Goal: Task Accomplishment & Management: Manage account settings

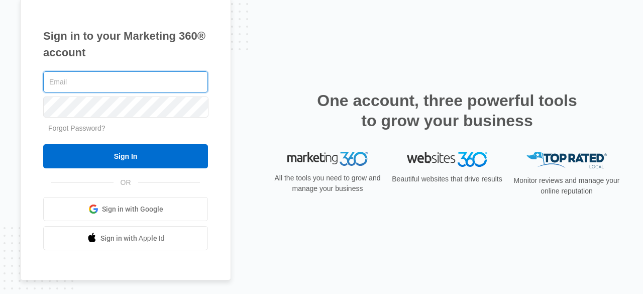
click at [170, 78] on input "text" at bounding box center [125, 81] width 165 height 21
click at [148, 84] on input "text" at bounding box center [125, 81] width 165 height 21
type input "[EMAIL_ADDRESS][DOMAIN_NAME]"
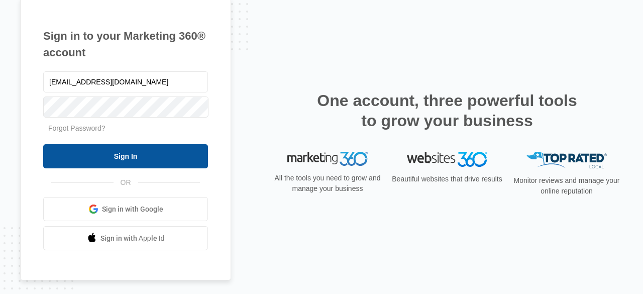
click at [158, 154] on input "Sign In" at bounding box center [125, 156] width 165 height 24
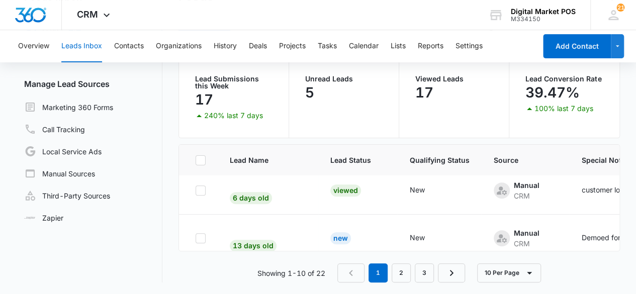
scroll to position [58, 0]
click at [136, 50] on button "Contacts" at bounding box center [129, 46] width 30 height 32
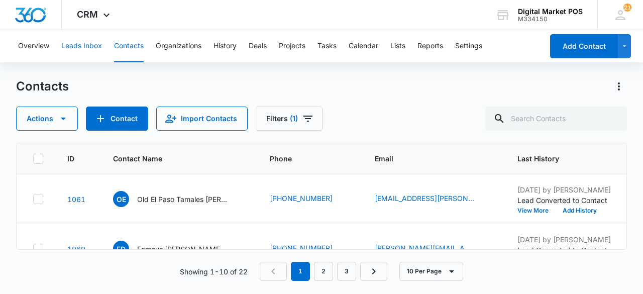
click at [87, 54] on button "Leads Inbox" at bounding box center [81, 46] width 41 height 32
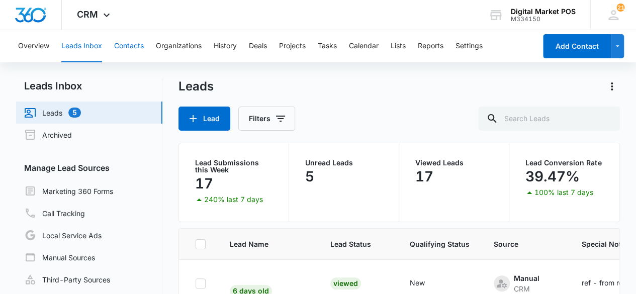
click at [120, 47] on button "Contacts" at bounding box center [129, 46] width 30 height 32
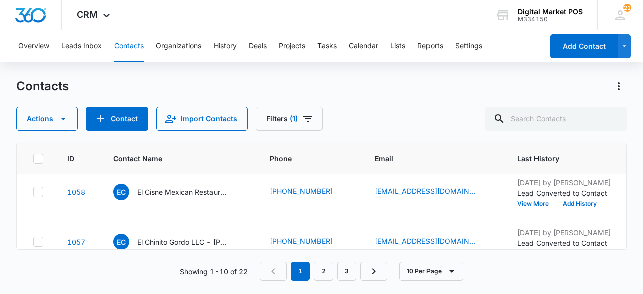
scroll to position [157, 0]
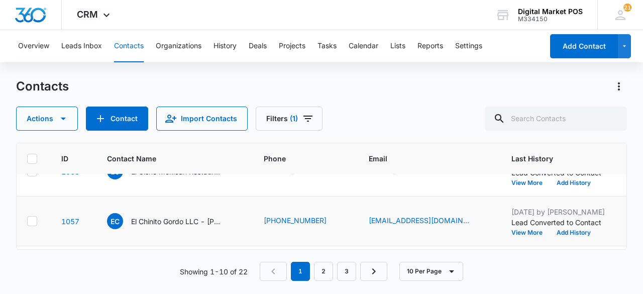
click at [252, 206] on td "(520) 358-5810" at bounding box center [304, 222] width 105 height 50
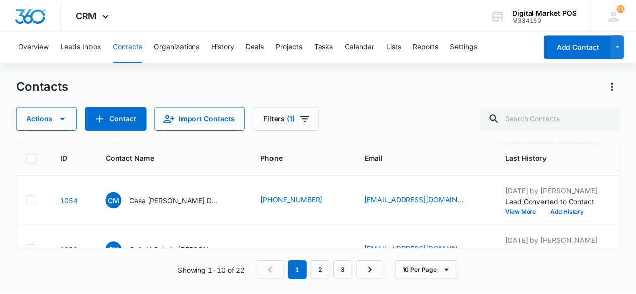
scroll to position [347, 7]
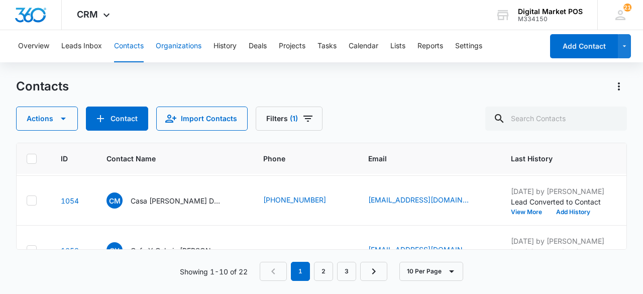
click at [177, 39] on button "Organizations" at bounding box center [179, 46] width 46 height 32
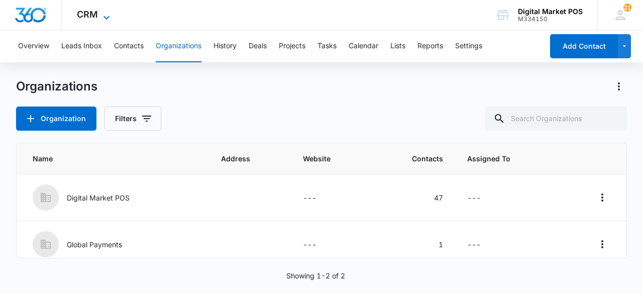
click at [108, 12] on icon at bounding box center [107, 18] width 12 height 12
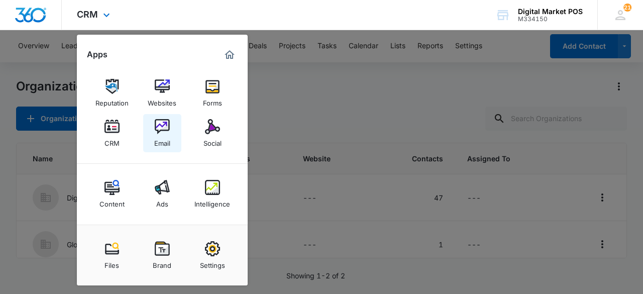
click at [165, 134] on img at bounding box center [162, 126] width 15 height 15
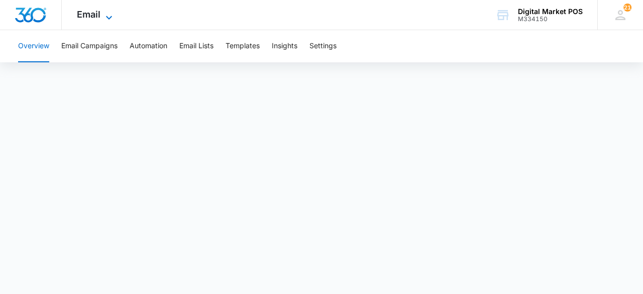
click at [107, 13] on icon at bounding box center [109, 18] width 12 height 12
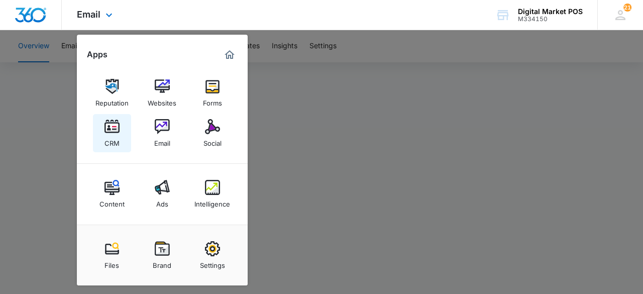
click at [115, 140] on div "CRM" at bounding box center [112, 140] width 15 height 13
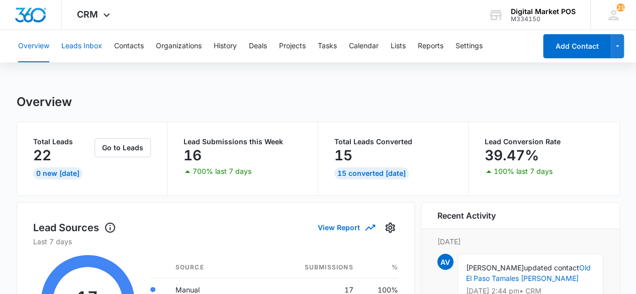
click at [88, 42] on button "Leads Inbox" at bounding box center [81, 46] width 41 height 32
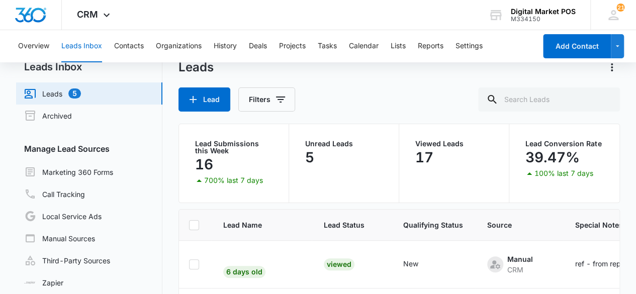
scroll to position [84, 0]
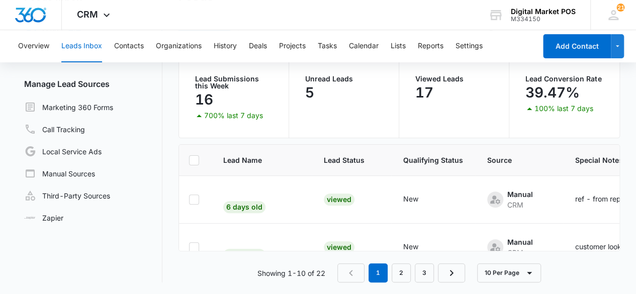
click at [290, 195] on td "6 days old" at bounding box center [261, 200] width 101 height 48
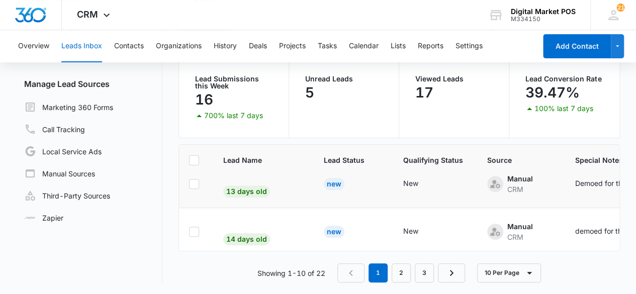
scroll to position [112, 7]
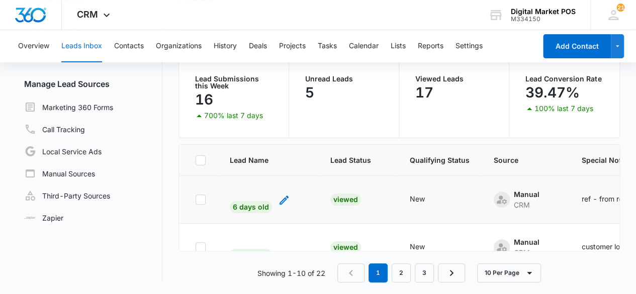
click at [259, 199] on div "6 days old" at bounding box center [251, 203] width 42 height 19
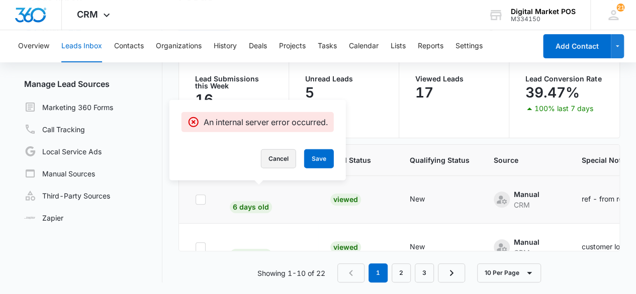
click at [282, 159] on button "Cancel" at bounding box center [278, 158] width 35 height 19
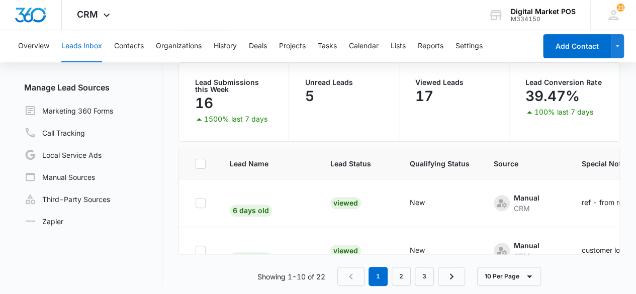
scroll to position [81, 0]
click at [511, 270] on button "10 Per Page" at bounding box center [509, 275] width 64 height 19
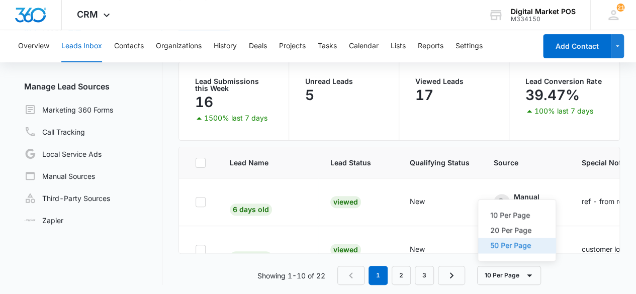
click at [518, 248] on div "50 Per Page" at bounding box center [510, 245] width 41 height 7
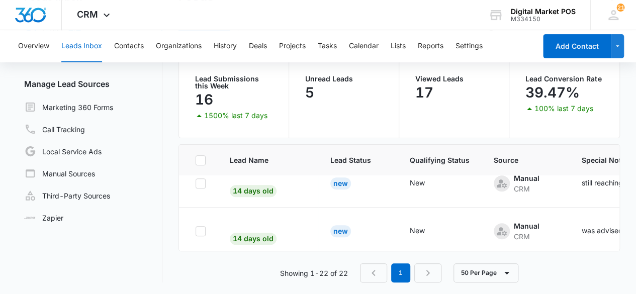
scroll to position [284, 0]
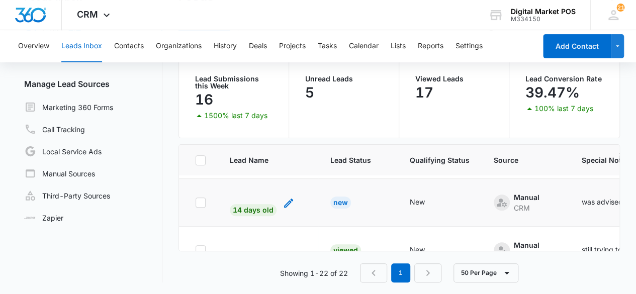
click at [286, 198] on icon "- - Select to Edit Field" at bounding box center [289, 203] width 12 height 12
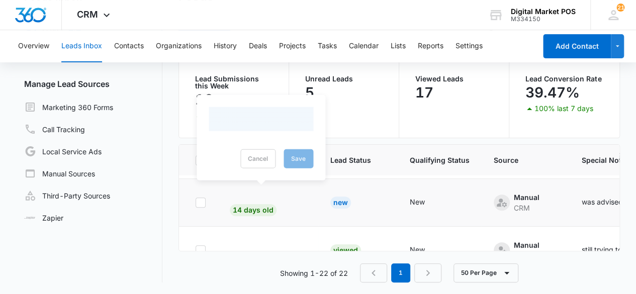
click at [242, 192] on span "14 days old" at bounding box center [262, 194] width 65 height 9
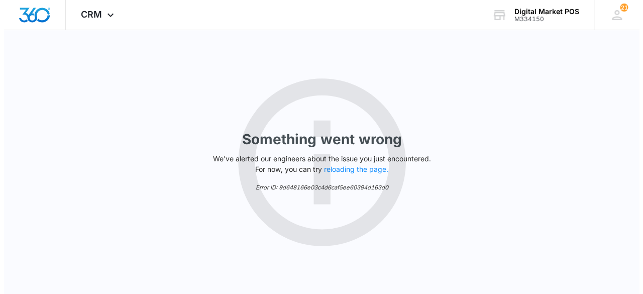
scroll to position [0, 0]
click at [138, 78] on div "Something went wrong We've alerted our engineers about the issue you just encou…" at bounding box center [321, 162] width 643 height 264
click at [357, 169] on button "reloading the page." at bounding box center [356, 169] width 64 height 8
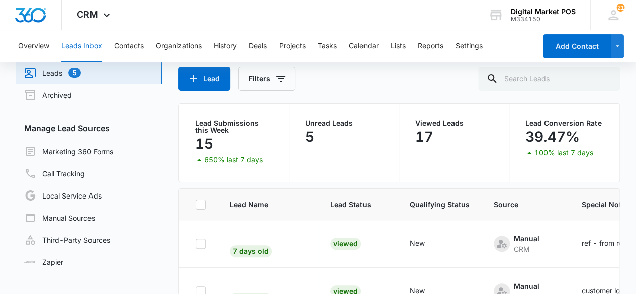
scroll to position [40, 0]
click at [610, 14] on icon at bounding box center [613, 15] width 15 height 15
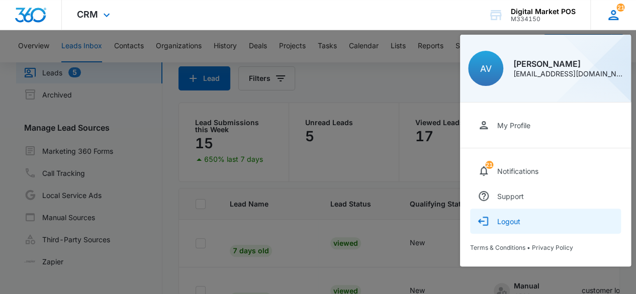
click at [516, 223] on div "Logout" at bounding box center [508, 221] width 23 height 9
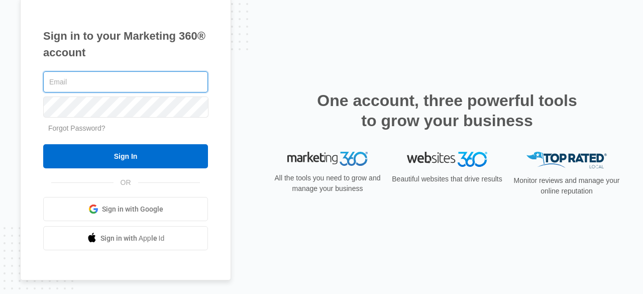
click at [180, 88] on input "text" at bounding box center [125, 81] width 165 height 21
type input "[EMAIL_ADDRESS][DOMAIN_NAME]"
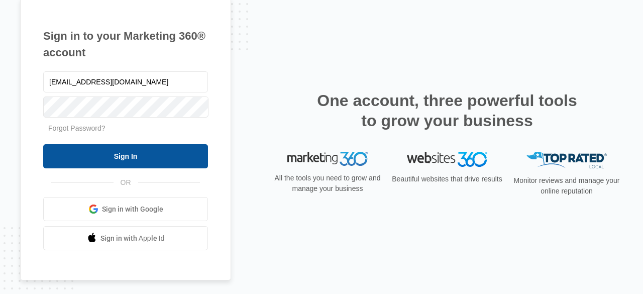
drag, startPoint x: 112, startPoint y: 155, endPoint x: 118, endPoint y: 151, distance: 6.8
click at [113, 155] on input "Sign In" at bounding box center [125, 156] width 165 height 24
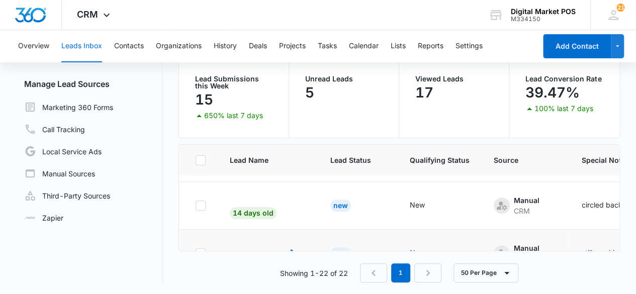
scroll to position [201, 0]
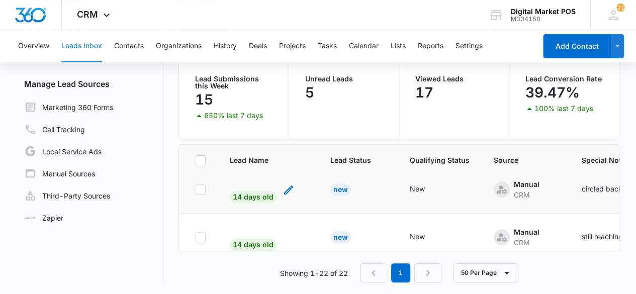
click at [241, 184] on div "14 days old" at bounding box center [253, 193] width 47 height 19
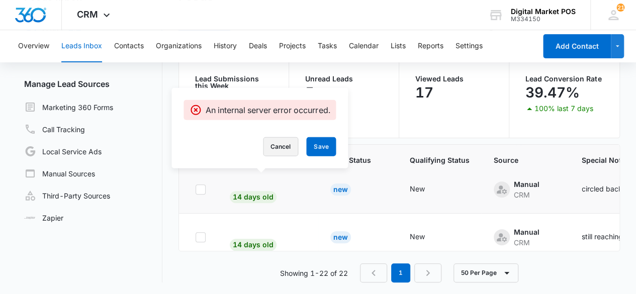
click at [292, 149] on button "Cancel" at bounding box center [280, 146] width 35 height 19
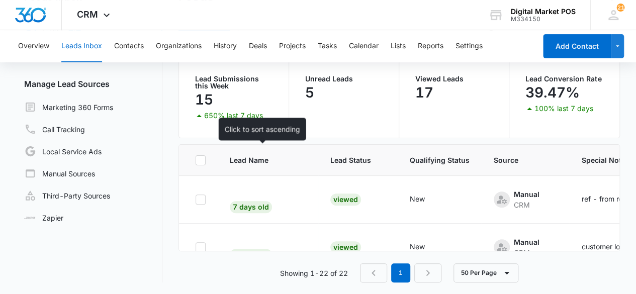
scroll to position [0, 0]
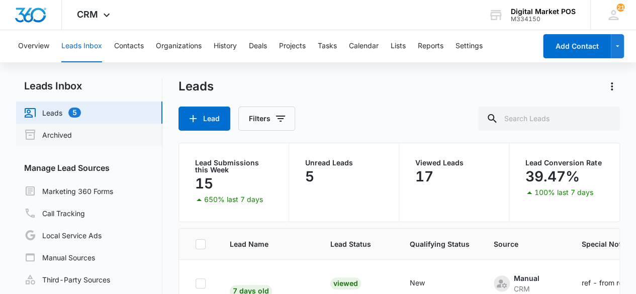
click at [72, 134] on link "Archived" at bounding box center [48, 135] width 48 height 12
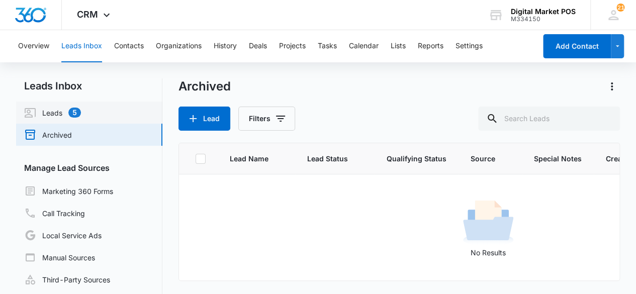
click at [81, 108] on link "Leads 5" at bounding box center [52, 113] width 57 height 12
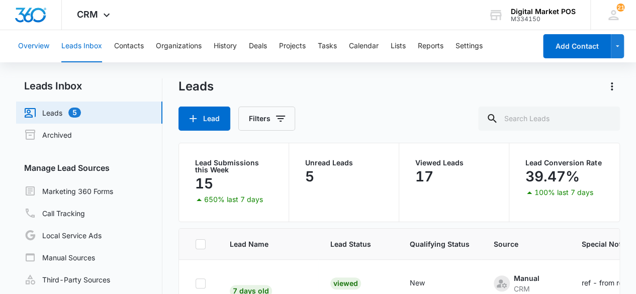
click at [49, 48] on div "Overview Leads Inbox Contacts Organizations History Deals Projects Tasks Calend…" at bounding box center [274, 46] width 524 height 32
click at [43, 47] on button "Overview" at bounding box center [33, 46] width 31 height 32
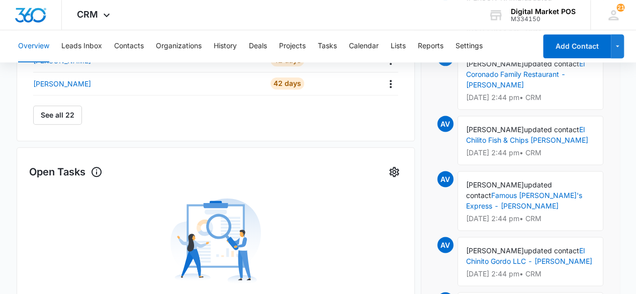
scroll to position [420, 0]
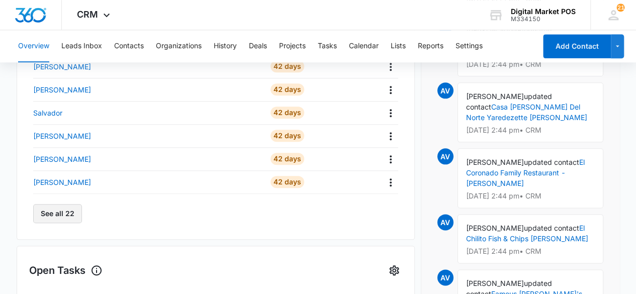
click at [56, 215] on button "See all 22" at bounding box center [57, 213] width 49 height 19
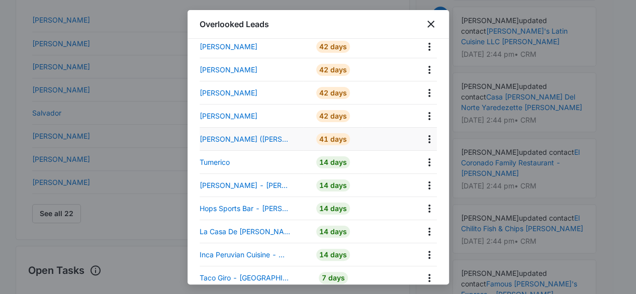
scroll to position [308, 0]
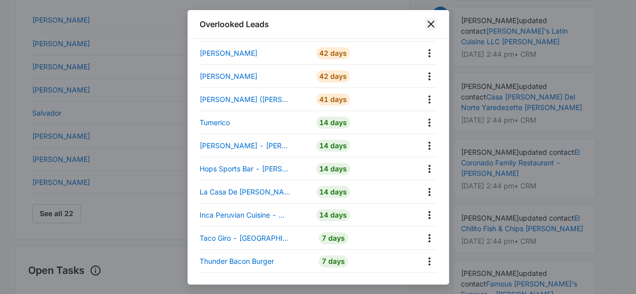
drag, startPoint x: 435, startPoint y: 24, endPoint x: 431, endPoint y: 28, distance: 5.3
click at [435, 24] on icon "close" at bounding box center [431, 24] width 12 height 12
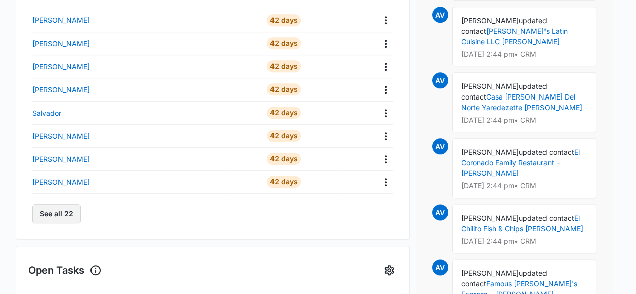
scroll to position [302, 0]
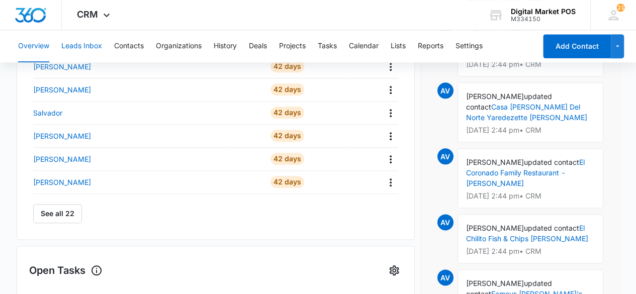
click at [87, 47] on button "Leads Inbox" at bounding box center [81, 46] width 41 height 32
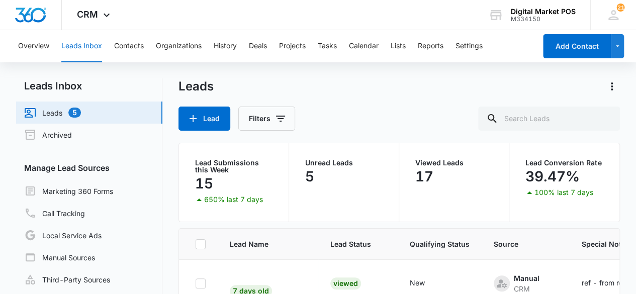
scroll to position [84, 0]
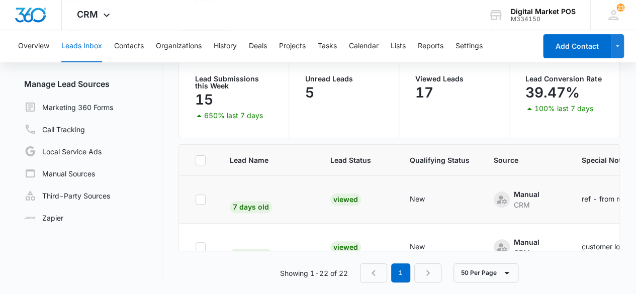
click at [244, 187] on span "7 days old" at bounding box center [260, 191] width 60 height 9
click at [178, 16] on div "CRM Apps Reputation Websites Forms CRM Email Social Content Ads Intelligence Fi…" at bounding box center [318, 15] width 636 height 30
click at [37, 47] on button "Overview" at bounding box center [33, 46] width 31 height 32
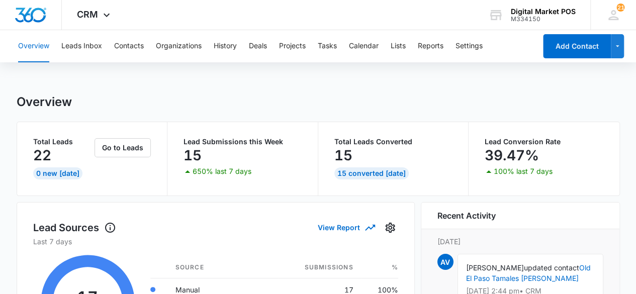
click at [276, 98] on div "Overview" at bounding box center [318, 102] width 603 height 15
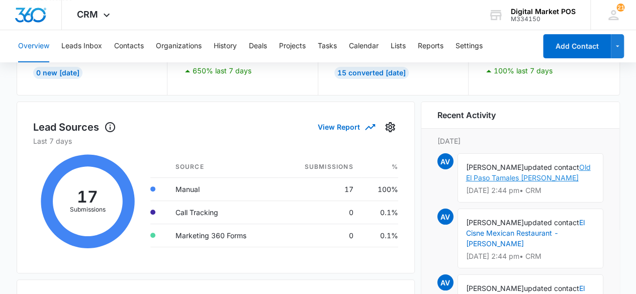
click at [570, 176] on link "Old El Paso Tamales [PERSON_NAME]" at bounding box center [528, 172] width 125 height 19
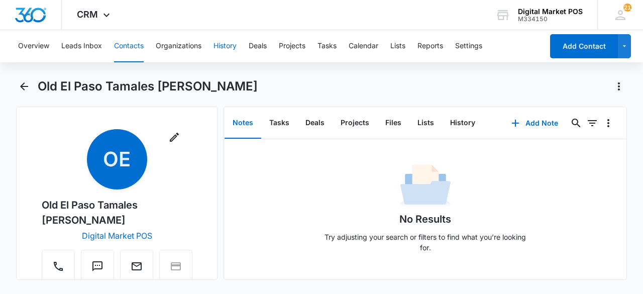
click at [219, 46] on button "History" at bounding box center [225, 46] width 23 height 32
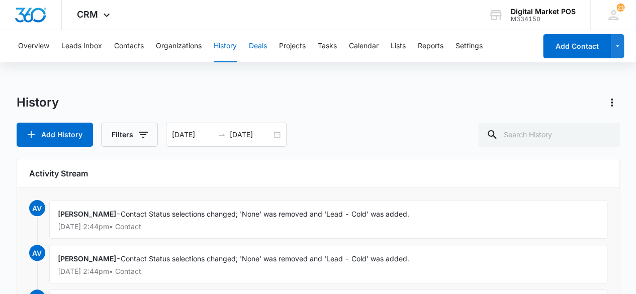
click at [261, 48] on button "Deals" at bounding box center [258, 46] width 18 height 32
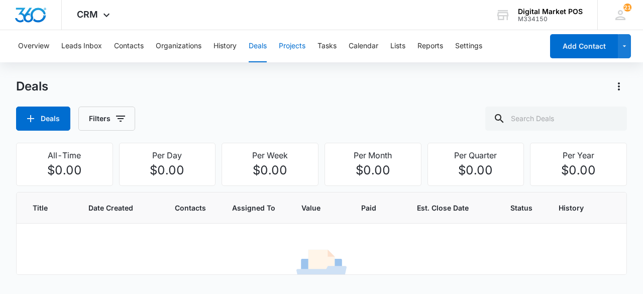
click at [294, 50] on button "Projects" at bounding box center [292, 46] width 27 height 32
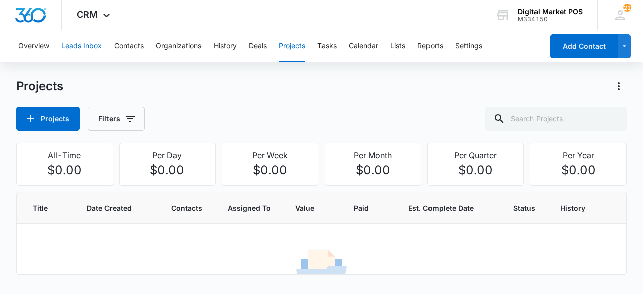
click at [88, 47] on button "Leads Inbox" at bounding box center [81, 46] width 41 height 32
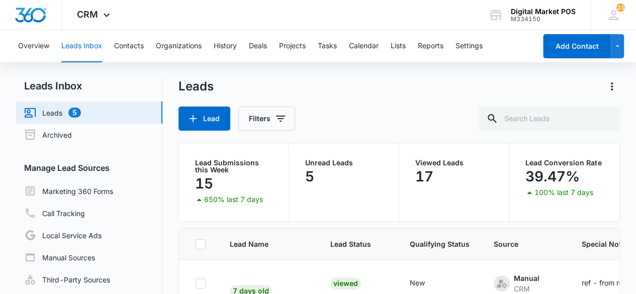
click at [176, 219] on div "Leads Inbox Leads 5 Archived Manage Lead Sources Marketing 360 Forms Call Track…" at bounding box center [318, 222] width 604 height 288
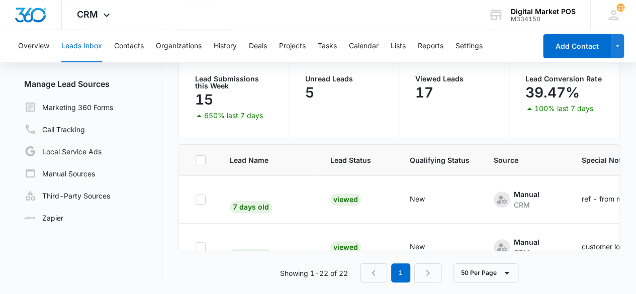
scroll to position [34, 0]
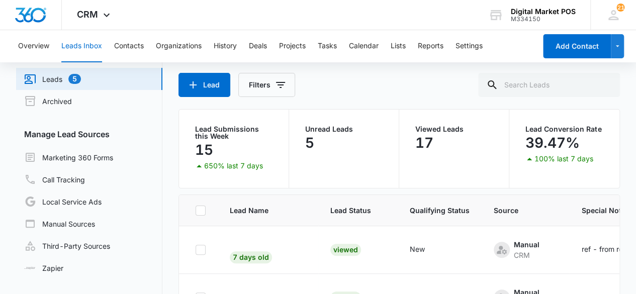
click at [303, 101] on div "Leads Lead Filters Lead Submissions this Week 15 650% last 7 days Unread Leads …" at bounding box center [399, 189] width 442 height 288
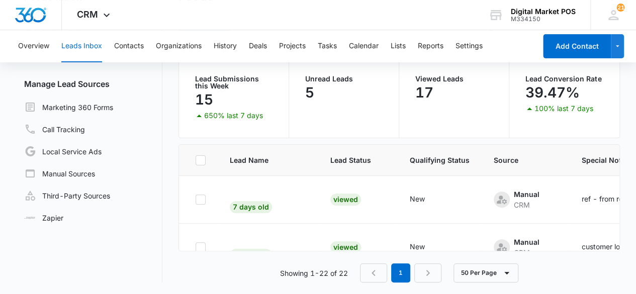
click at [160, 241] on nav "Leads Inbox Leads 5 Archived Manage Lead Sources Marketing 360 Forms Call Track…" at bounding box center [89, 138] width 146 height 288
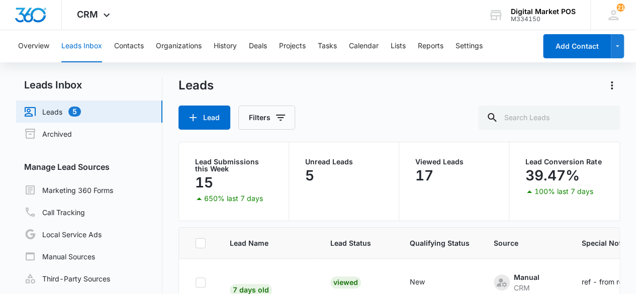
scroll to position [0, 0]
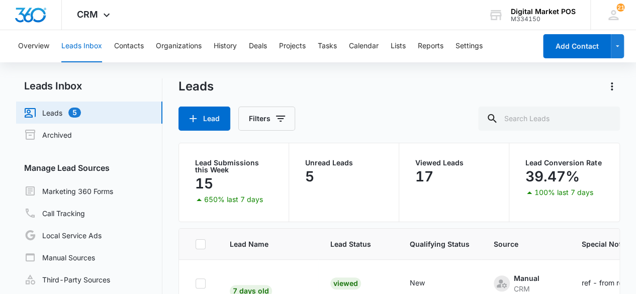
click at [348, 102] on div "Leads Lead Filters" at bounding box center [399, 104] width 442 height 52
click at [48, 46] on button "Overview" at bounding box center [33, 46] width 31 height 32
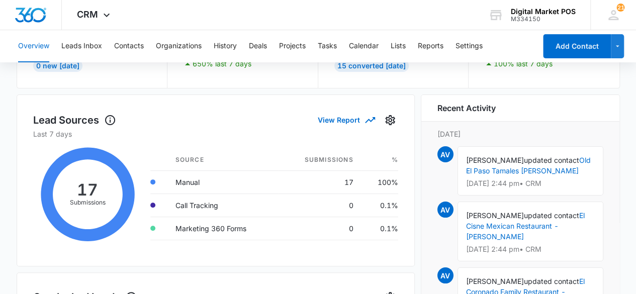
scroll to position [151, 0]
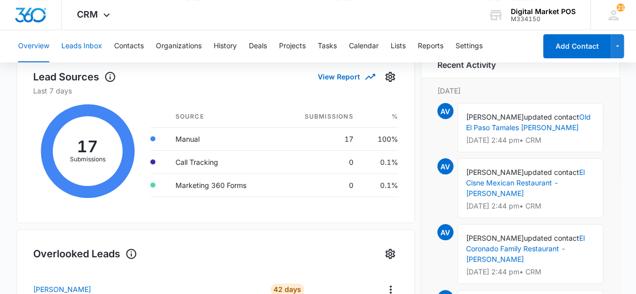
click at [86, 44] on button "Leads Inbox" at bounding box center [81, 46] width 41 height 32
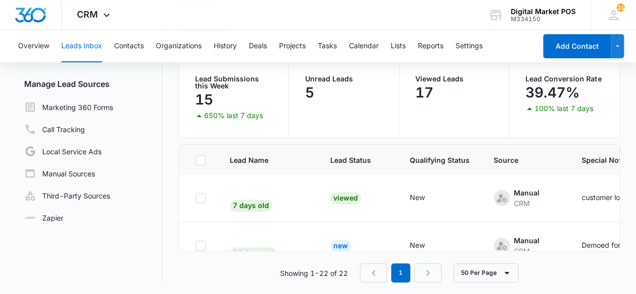
scroll to position [50, 0]
click at [281, 196] on icon "- - Select to Edit Field" at bounding box center [283, 197] width 9 height 9
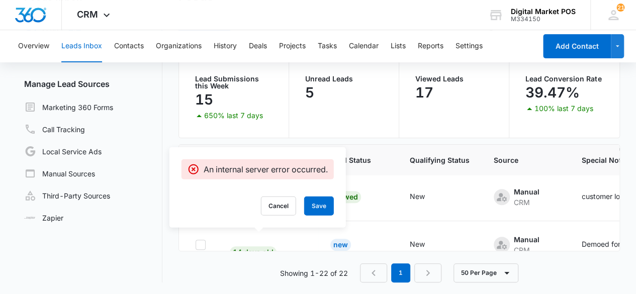
scroll to position [0, 0]
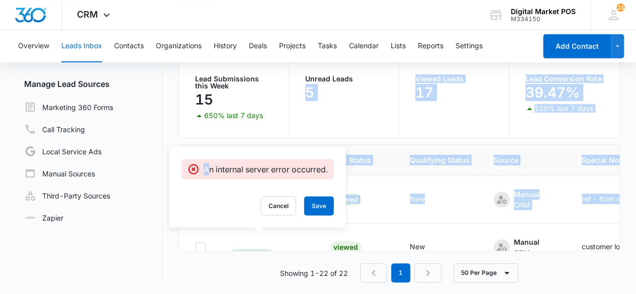
drag, startPoint x: 210, startPoint y: 115, endPoint x: 290, endPoint y: 126, distance: 80.6
click at [290, 126] on div "Leads Lead Filters Lead Submissions this Week 15 650% last 7 days Unread Leads …" at bounding box center [399, 138] width 442 height 288
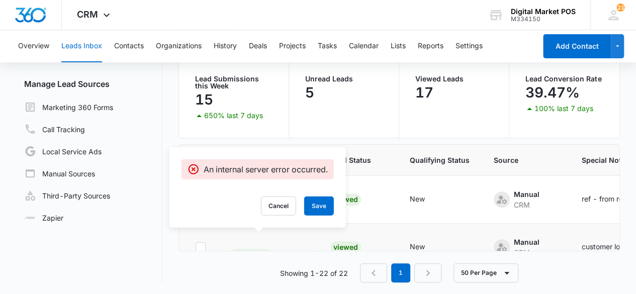
click at [283, 175] on div "An internal server error occurred." at bounding box center [257, 169] width 152 height 20
click at [286, 207] on button "Cancel" at bounding box center [278, 206] width 35 height 19
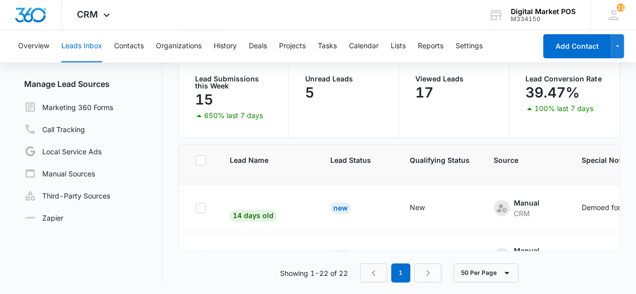
scroll to position [101, 0]
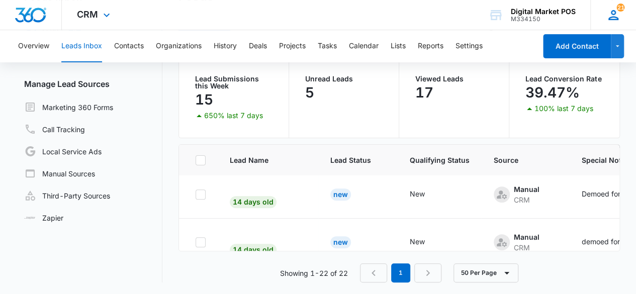
click at [619, 3] on div "21 AV Alberto Vences avences@digitalmarketpos.com My Profile 21 Notifications S…" at bounding box center [613, 15] width 46 height 30
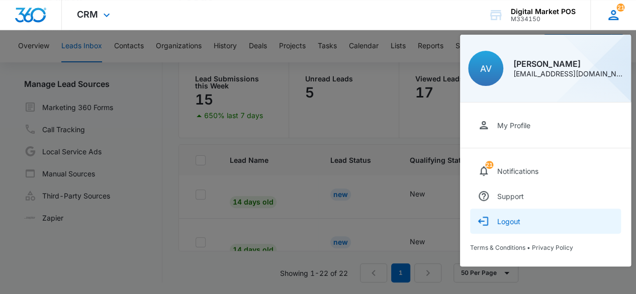
click at [500, 220] on div "Logout" at bounding box center [508, 221] width 23 height 9
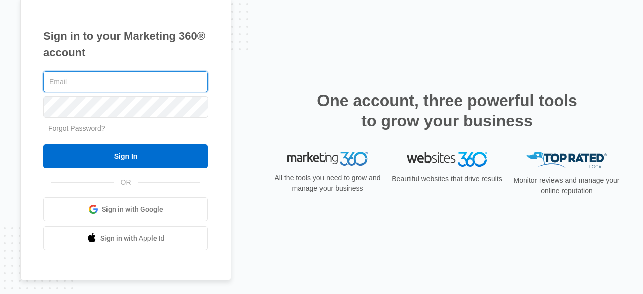
type input "[EMAIL_ADDRESS][DOMAIN_NAME]"
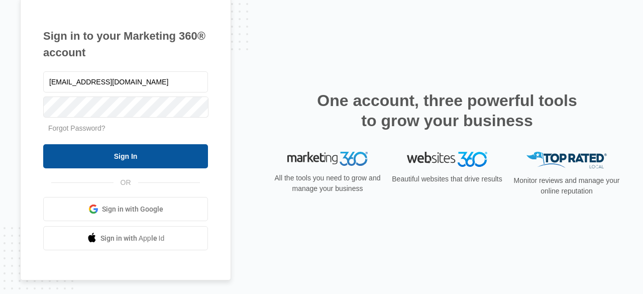
click at [172, 163] on input "Sign In" at bounding box center [125, 156] width 165 height 24
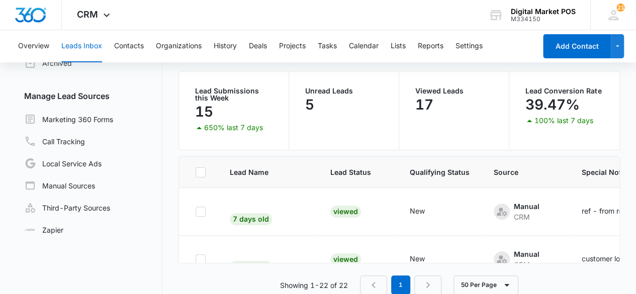
scroll to position [84, 0]
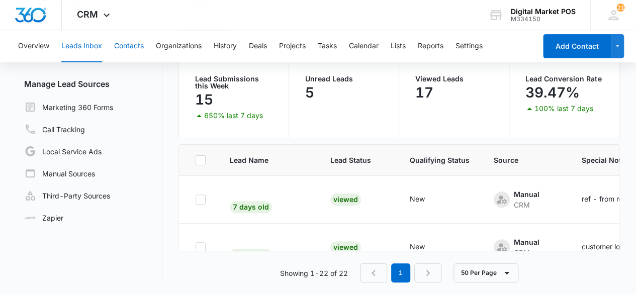
click at [123, 49] on button "Contacts" at bounding box center [129, 46] width 30 height 32
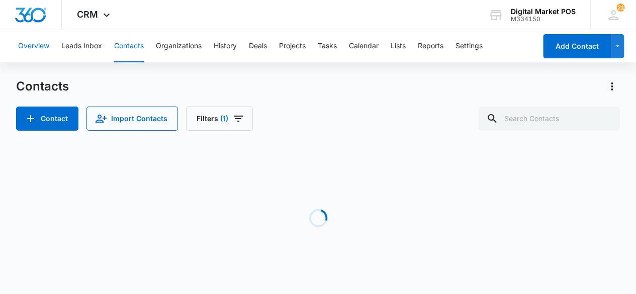
click at [45, 48] on button "Overview" at bounding box center [33, 46] width 31 height 32
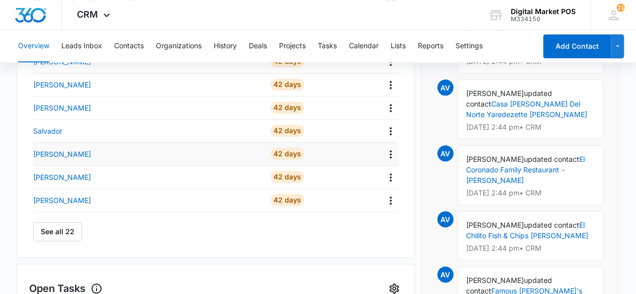
scroll to position [151, 0]
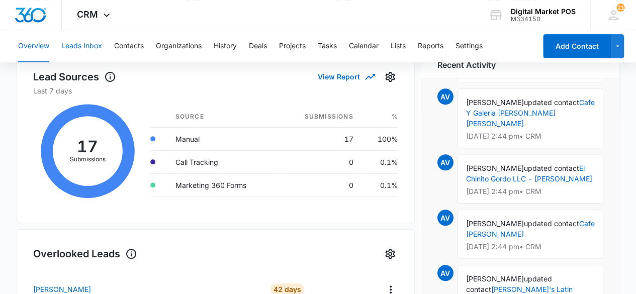
click at [93, 49] on button "Leads Inbox" at bounding box center [81, 46] width 41 height 32
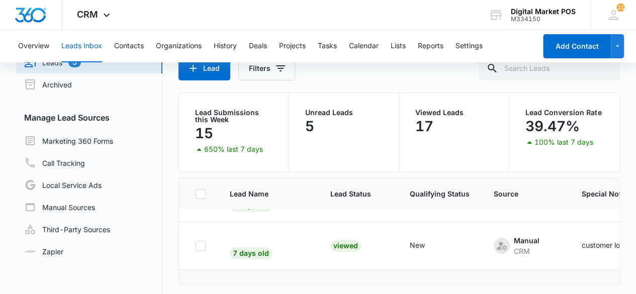
scroll to position [101, 0]
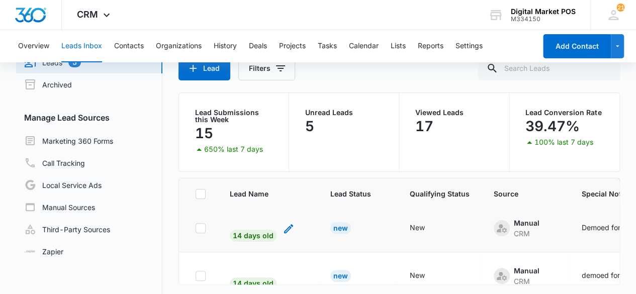
click at [286, 227] on icon "- - Select to Edit Field" at bounding box center [289, 229] width 12 height 12
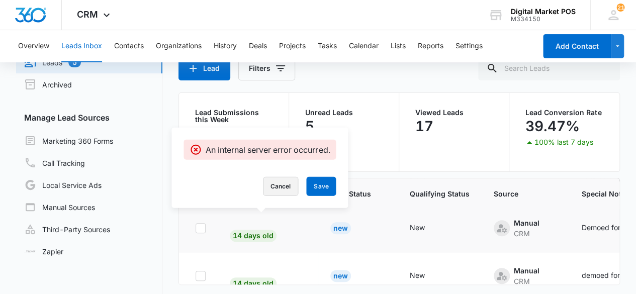
click at [280, 188] on button "Cancel" at bounding box center [280, 186] width 35 height 19
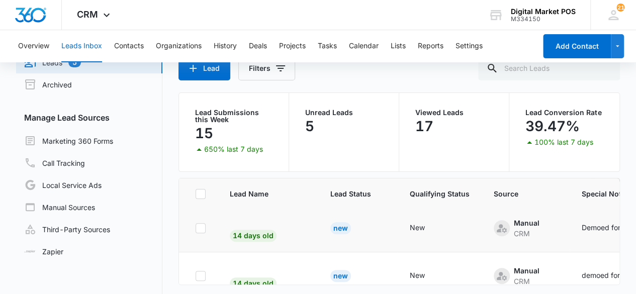
click at [98, 45] on button "Leads Inbox" at bounding box center [81, 46] width 41 height 32
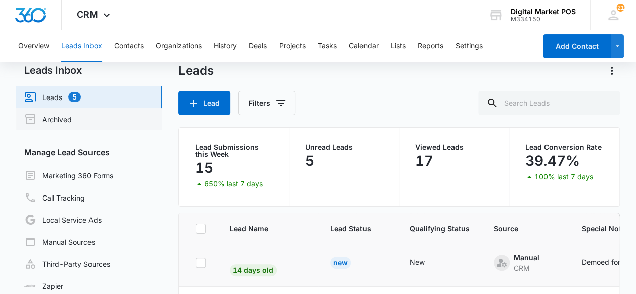
scroll to position [0, 0]
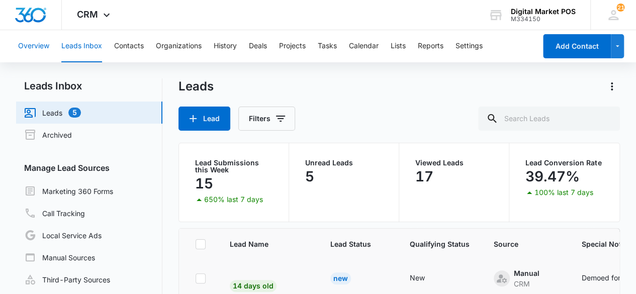
click at [42, 46] on button "Overview" at bounding box center [33, 46] width 31 height 32
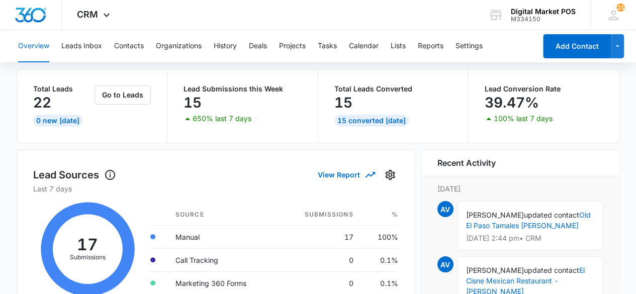
scroll to position [50, 0]
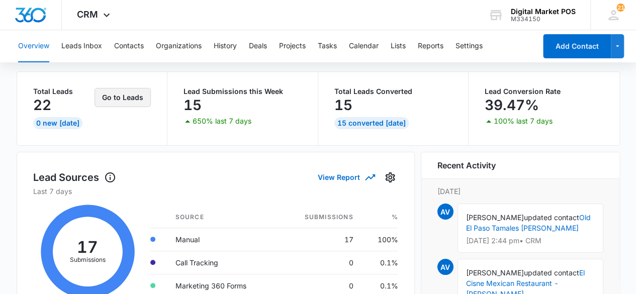
click at [115, 100] on button "Go to Leads" at bounding box center [123, 97] width 56 height 19
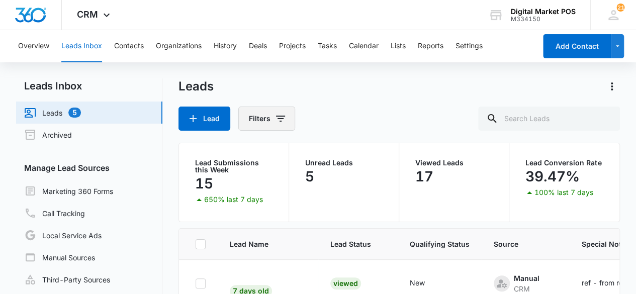
click at [288, 126] on button "Filters" at bounding box center [266, 119] width 57 height 24
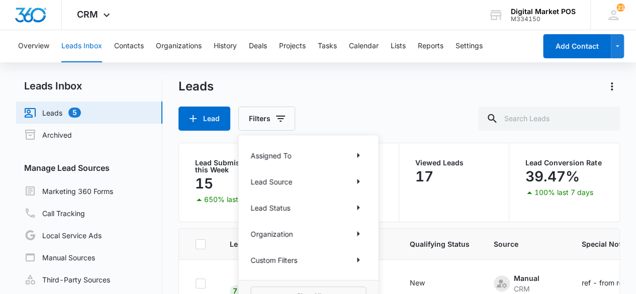
click at [295, 157] on div "Assigned To" at bounding box center [308, 155] width 116 height 16
click at [357, 154] on icon "Show Assigned To filters" at bounding box center [358, 155] width 3 height 5
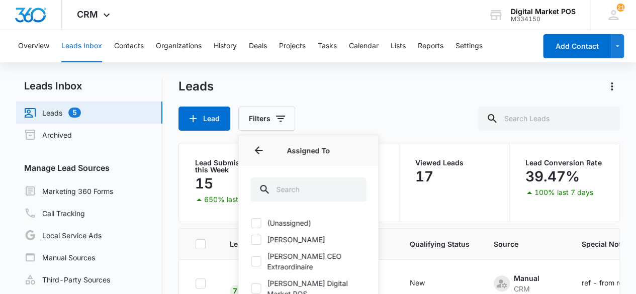
click at [292, 236] on label "[PERSON_NAME]" at bounding box center [308, 239] width 116 height 11
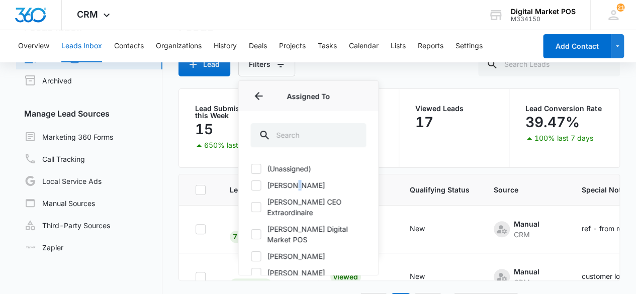
scroll to position [84, 0]
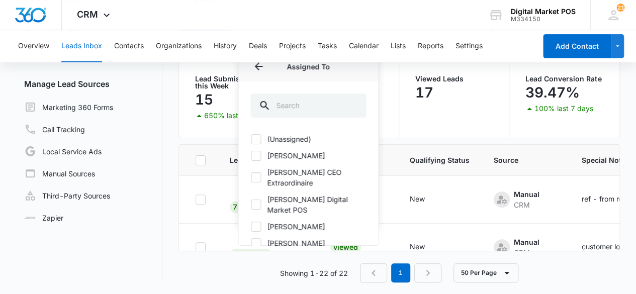
click at [264, 156] on label "[PERSON_NAME]" at bounding box center [308, 155] width 116 height 11
click at [251, 156] on input "[PERSON_NAME]" at bounding box center [250, 155] width 1 height 1
checkbox input "true"
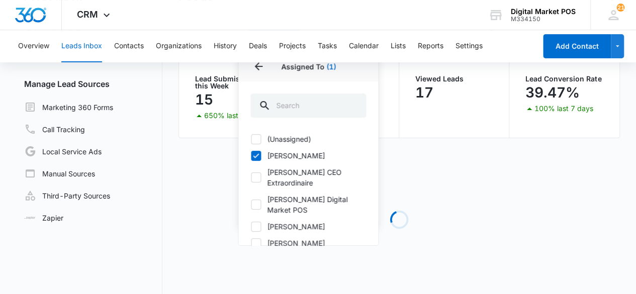
click at [410, 93] on div "Viewed Leads 17" at bounding box center [454, 98] width 110 height 78
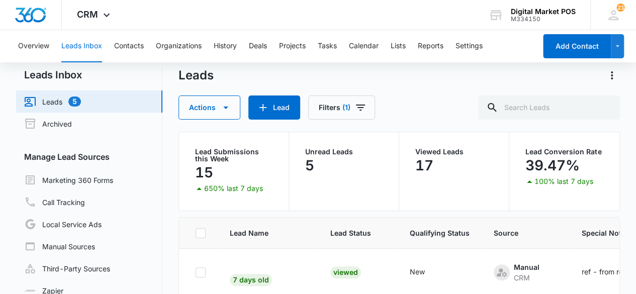
scroll to position [0, 0]
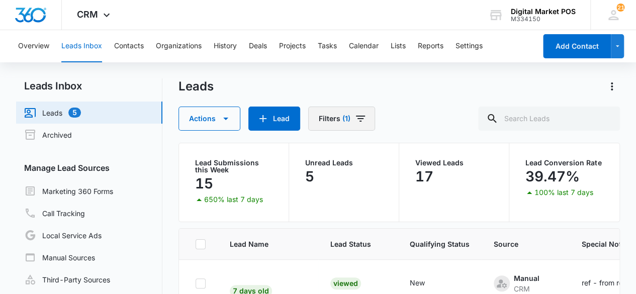
click at [365, 123] on button "Filters (1)" at bounding box center [341, 119] width 67 height 24
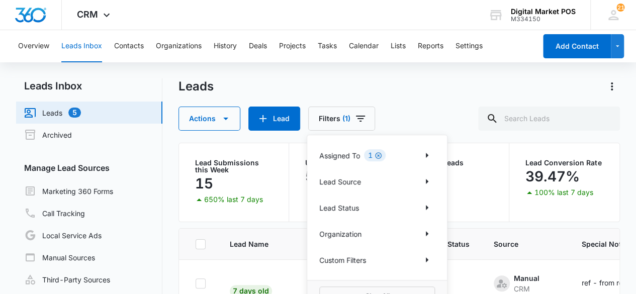
click at [381, 154] on icon "Clear" at bounding box center [378, 156] width 8 height 8
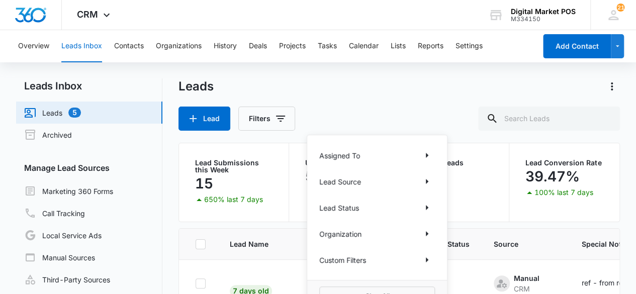
drag, startPoint x: 366, startPoint y: 174, endPoint x: 382, endPoint y: 183, distance: 18.0
click at [366, 174] on div "Lead Source" at bounding box center [377, 181] width 116 height 16
click at [430, 179] on icon "Show Lead Source filters" at bounding box center [427, 181] width 12 height 12
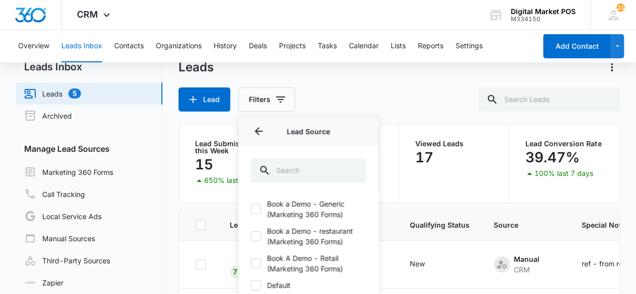
scroll to position [18, 0]
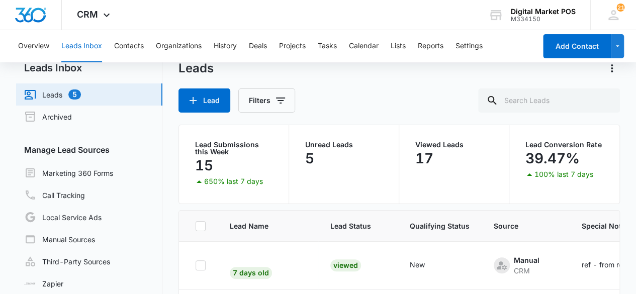
click at [335, 100] on div "Lead Filters" at bounding box center [399, 100] width 442 height 24
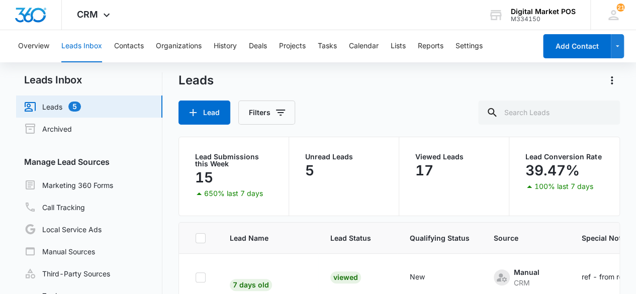
scroll to position [0, 0]
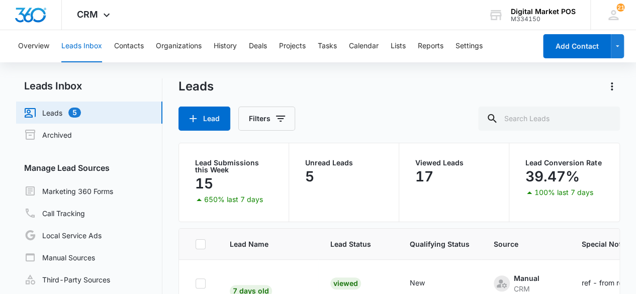
click at [367, 108] on div "Lead Filters" at bounding box center [399, 119] width 442 height 24
click at [232, 51] on button "History" at bounding box center [225, 46] width 23 height 32
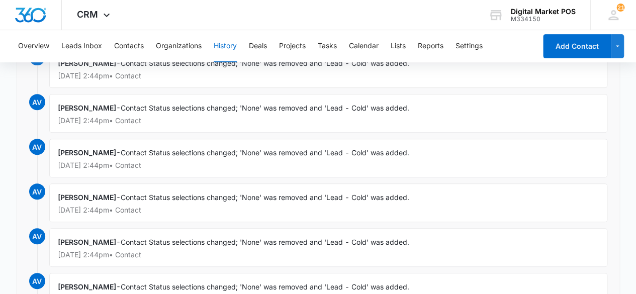
scroll to position [201, 0]
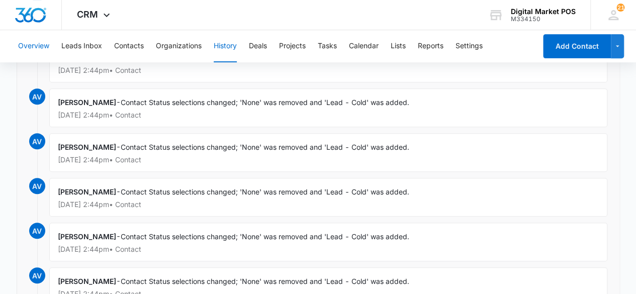
click at [29, 48] on button "Overview" at bounding box center [33, 46] width 31 height 32
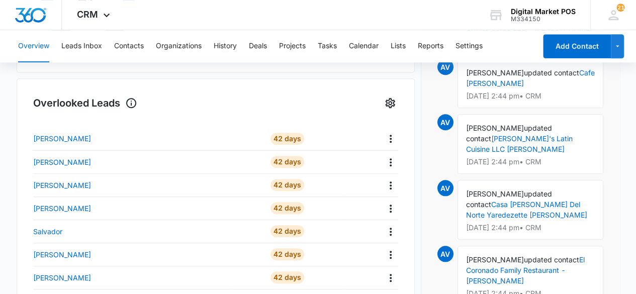
scroll to position [352, 0]
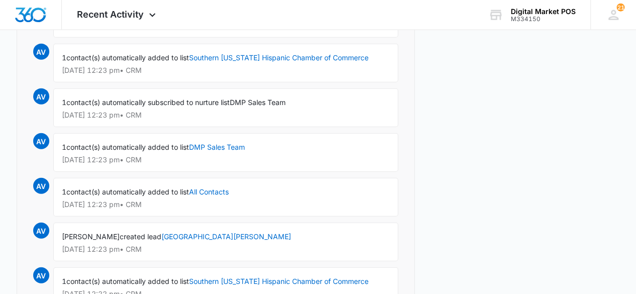
scroll to position [3049, 0]
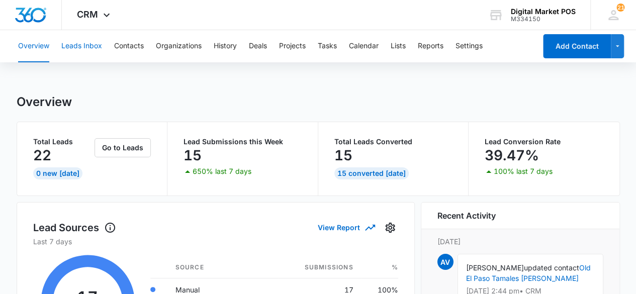
click at [87, 43] on button "Leads Inbox" at bounding box center [81, 46] width 41 height 32
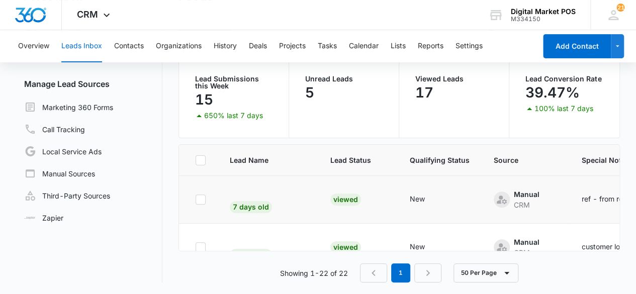
scroll to position [34, 0]
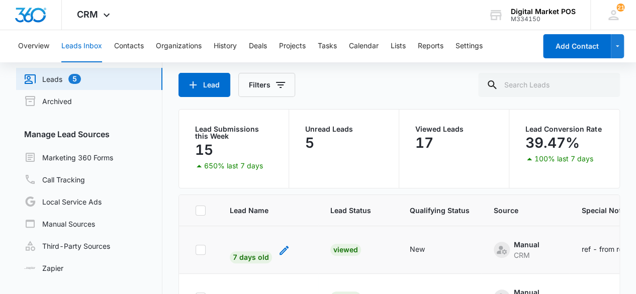
click at [278, 248] on icon "- - Select to Edit Field" at bounding box center [284, 250] width 12 height 12
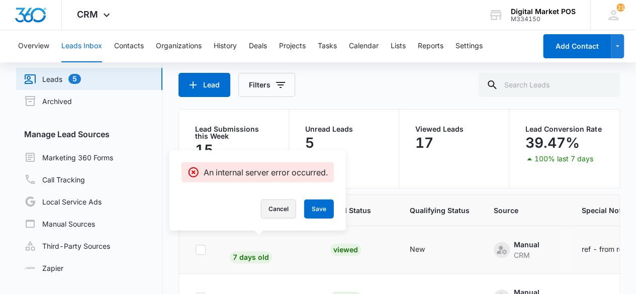
click at [286, 211] on button "Cancel" at bounding box center [278, 209] width 35 height 19
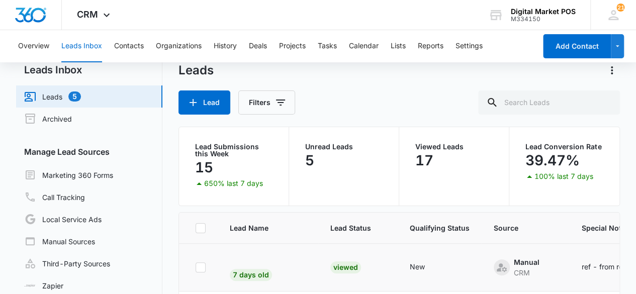
scroll to position [0, 0]
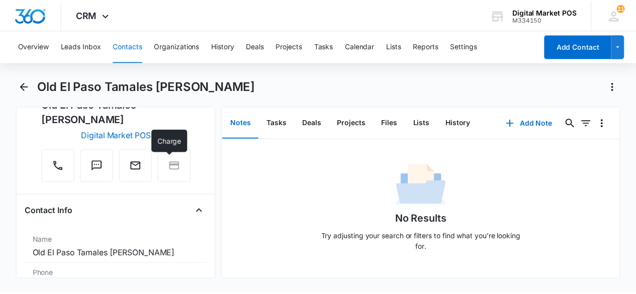
scroll to position [50, 0]
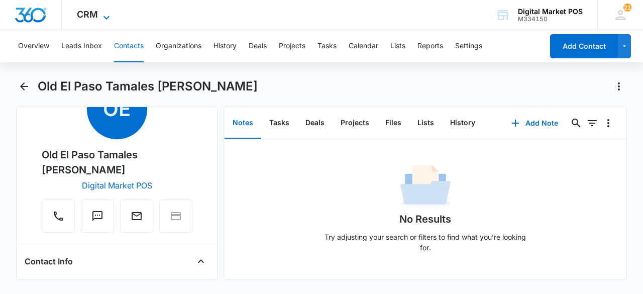
click at [86, 13] on span "CRM" at bounding box center [87, 14] width 21 height 11
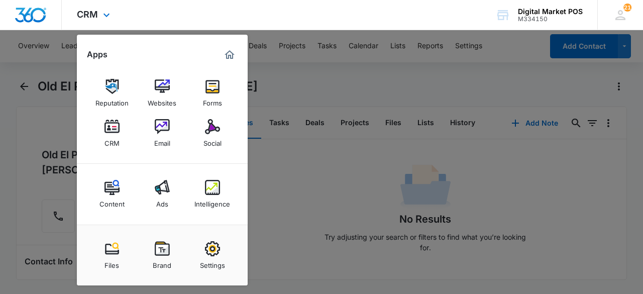
click at [36, 15] on img "Dashboard" at bounding box center [31, 15] width 32 height 15
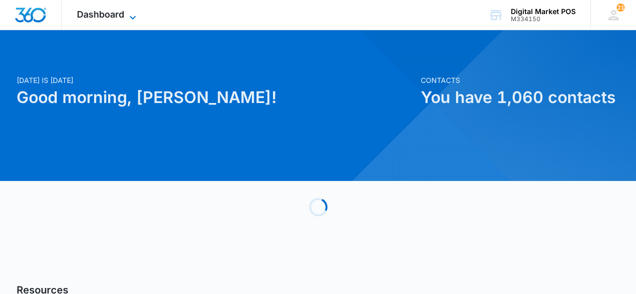
click at [127, 16] on icon at bounding box center [133, 18] width 12 height 12
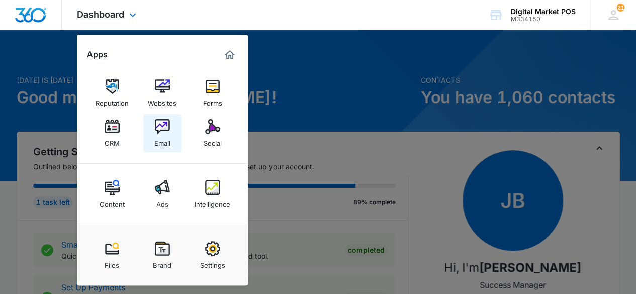
click at [170, 129] on link "Email" at bounding box center [162, 133] width 38 height 38
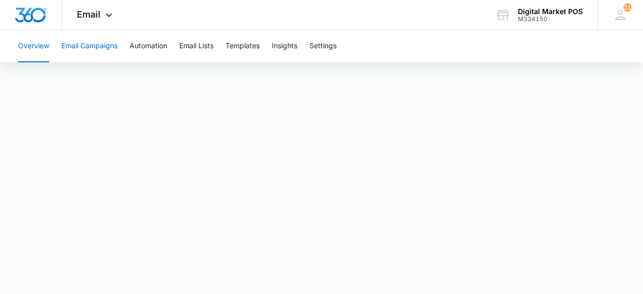
click at [88, 44] on button "Email Campaigns" at bounding box center [89, 46] width 56 height 32
click at [47, 11] on div at bounding box center [31, 15] width 62 height 30
click at [112, 18] on icon at bounding box center [109, 18] width 12 height 12
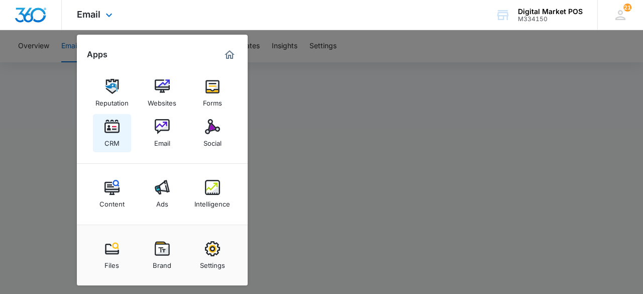
click at [108, 134] on link "CRM" at bounding box center [112, 133] width 38 height 38
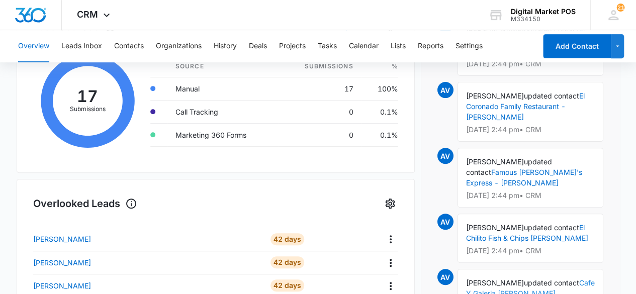
scroll to position [91, 0]
click at [95, 48] on button "Leads Inbox" at bounding box center [81, 46] width 41 height 32
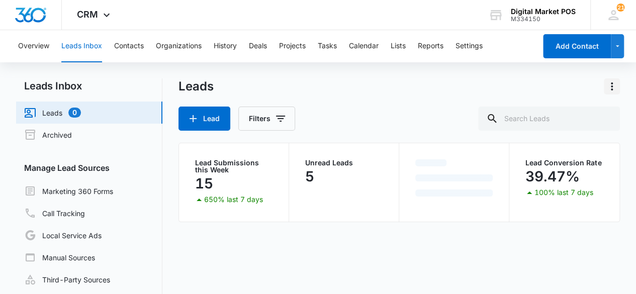
click at [607, 82] on icon "Actions" at bounding box center [612, 86] width 12 height 12
click at [592, 116] on div "Export" at bounding box center [585, 114] width 22 height 7
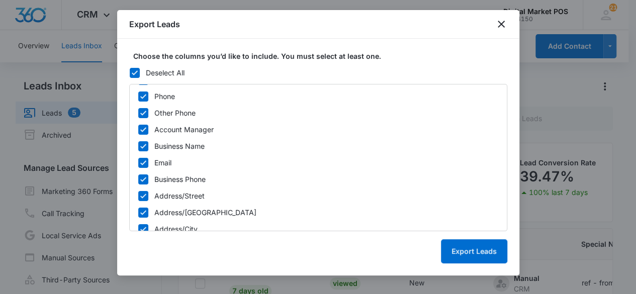
scroll to position [302, 0]
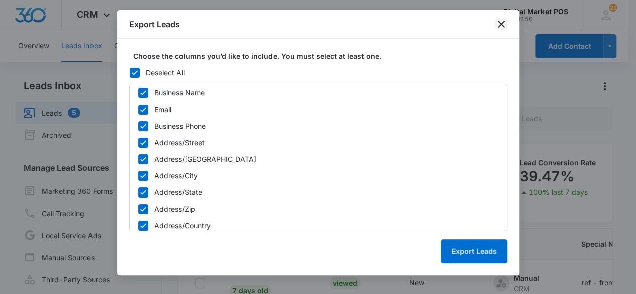
click at [505, 22] on icon "close" at bounding box center [501, 24] width 12 height 12
